Goal: Download file/media

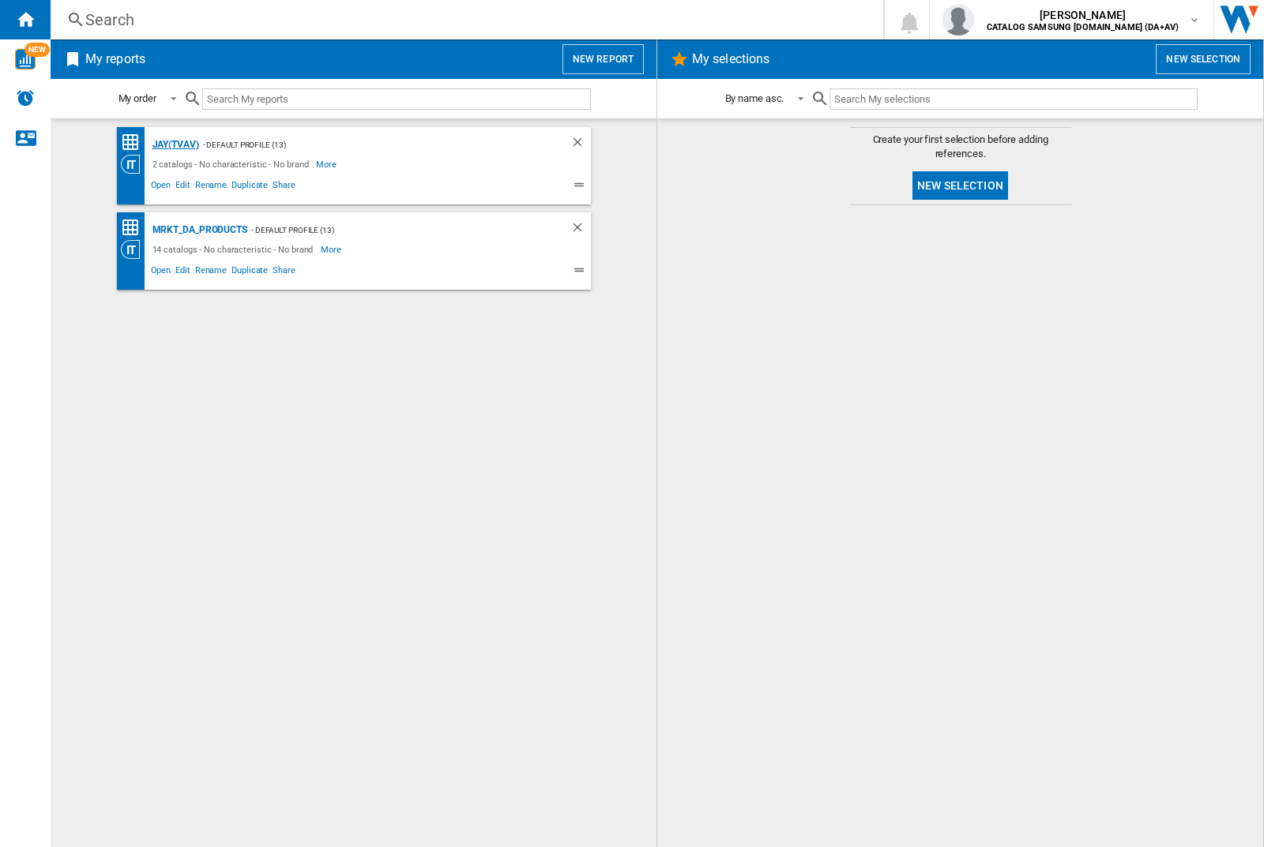
click at [175, 145] on div "JAY(TVAV)" at bounding box center [173, 145] width 51 height 20
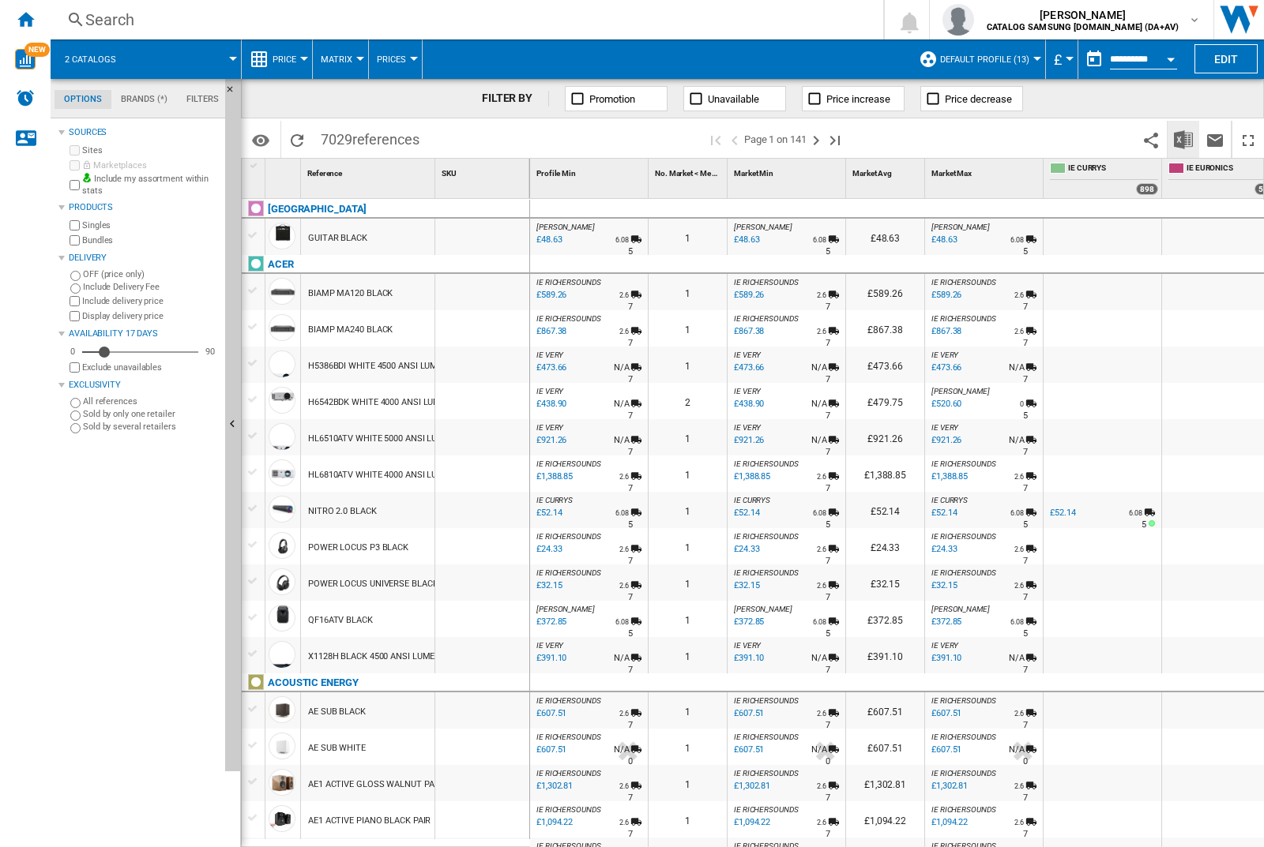
click at [1183, 139] on img "Download in Excel" at bounding box center [1183, 139] width 19 height 19
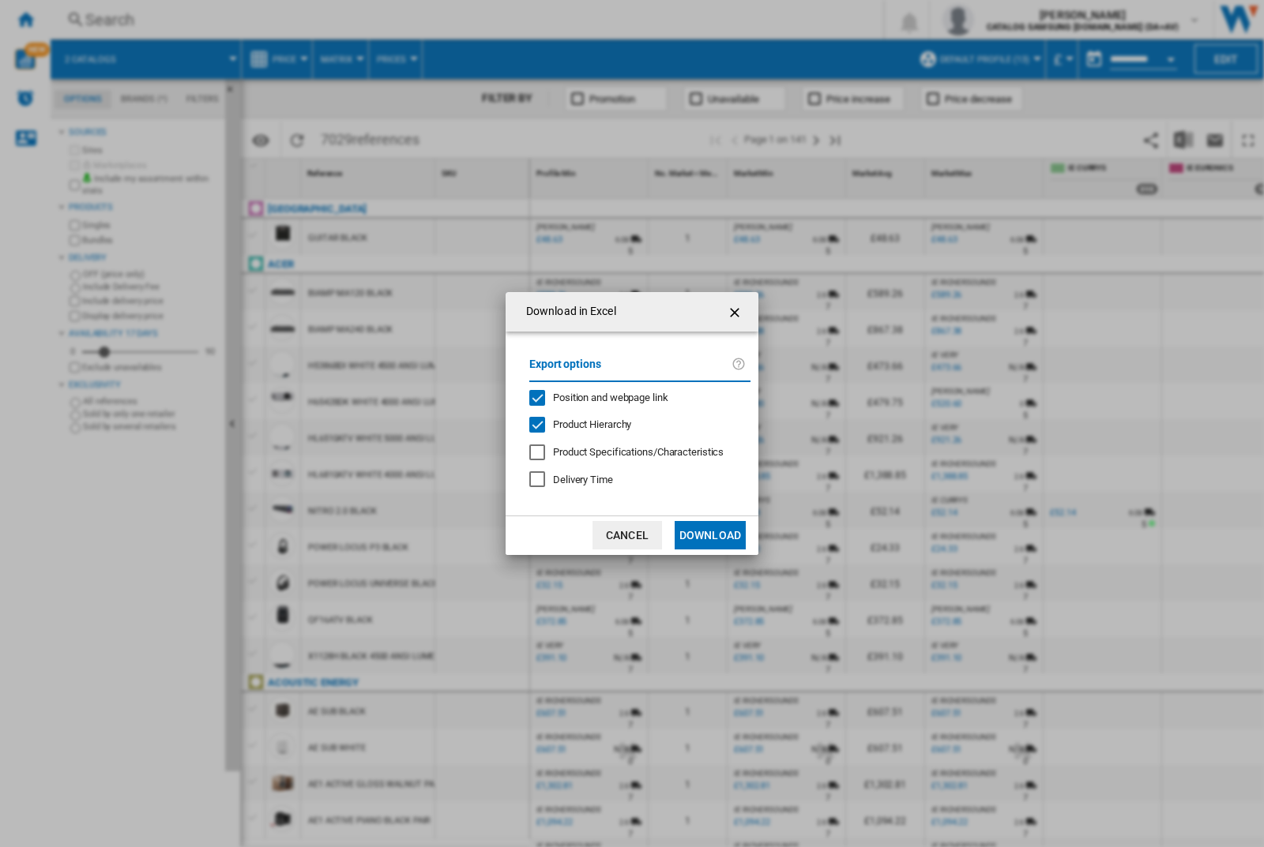
click at [633, 397] on span "Position and webpage link" at bounding box center [610, 398] width 115 height 12
click at [710, 535] on button "Download" at bounding box center [709, 535] width 71 height 28
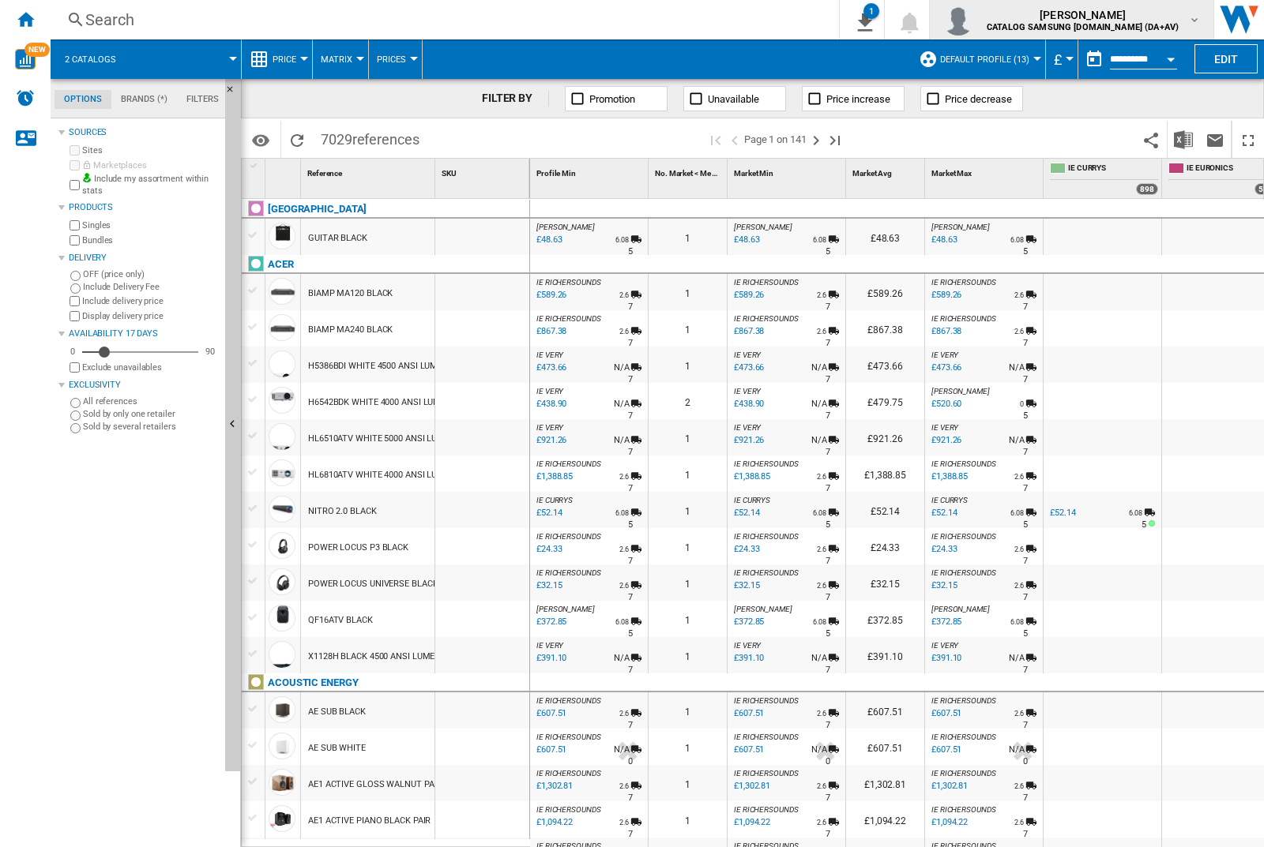
click at [974, 20] on img "button" at bounding box center [958, 20] width 32 height 32
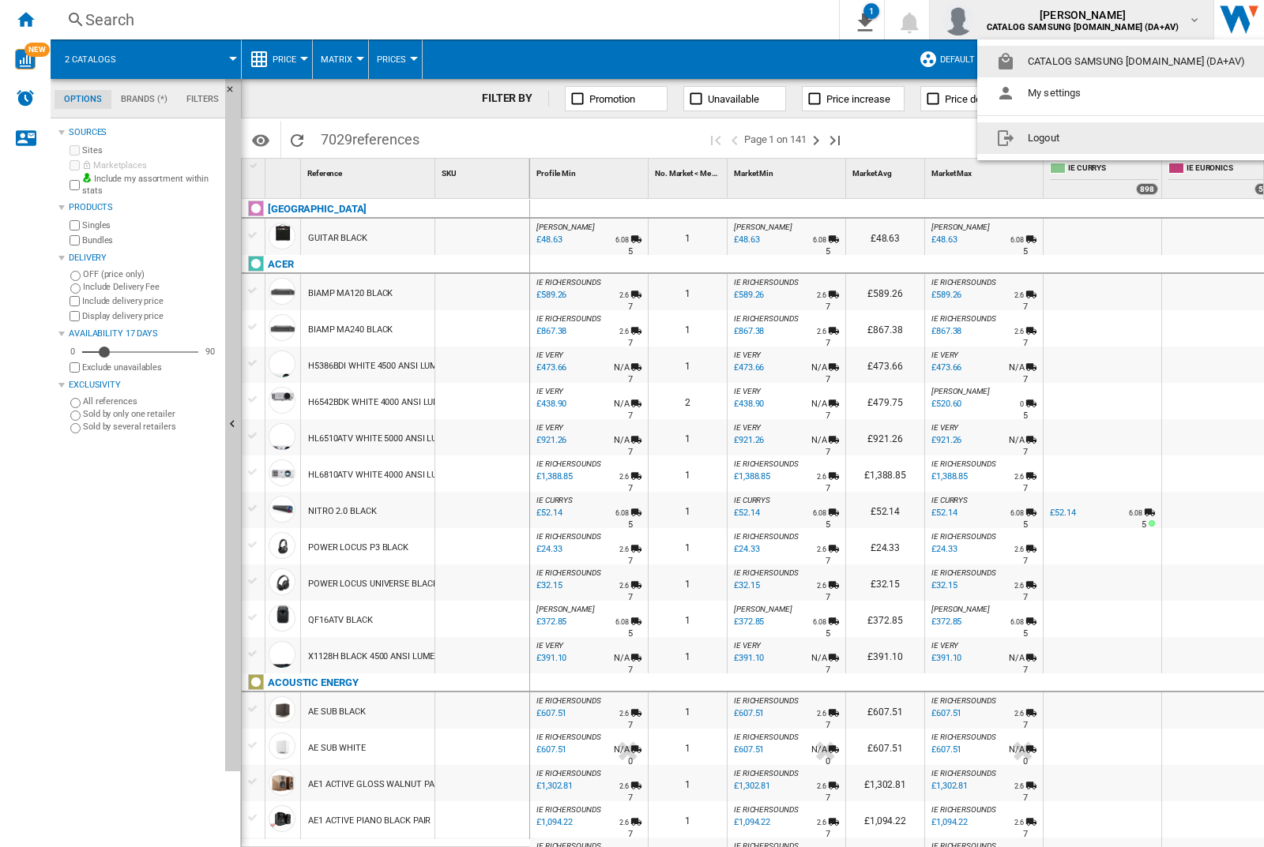
click at [1099, 138] on button "Logout" at bounding box center [1123, 138] width 293 height 32
